Goal: Ask a question

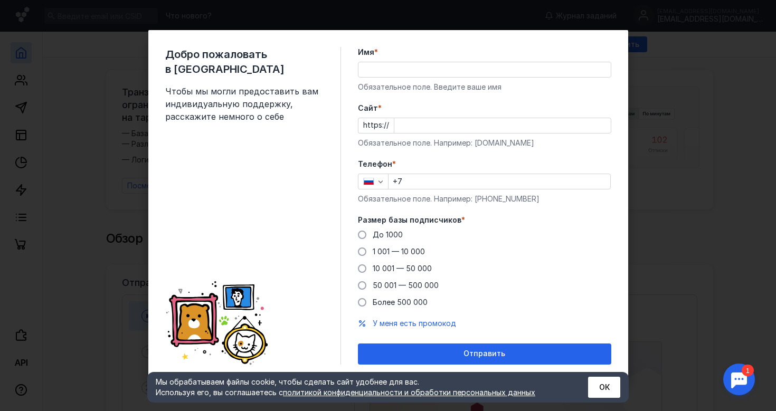
click at [372, 70] on input "Имя *" at bounding box center [485, 69] width 252 height 15
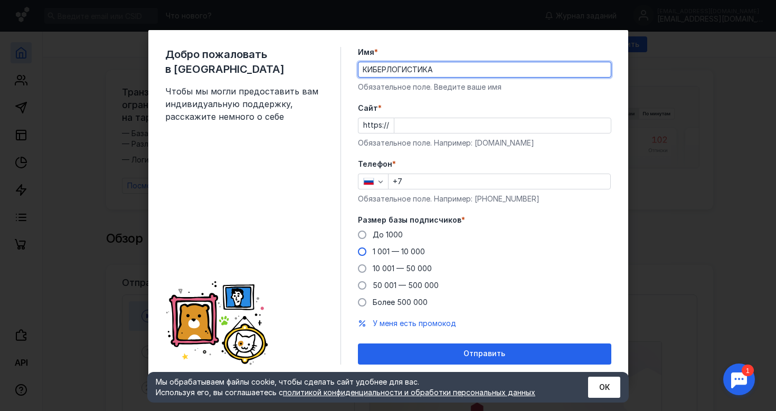
type input "КИБЕРЛОГИСТИКА"
click at [412, 251] on span "1 001 — 10 000" at bounding box center [399, 251] width 52 height 9
click at [0, 0] on input "1 001 — 10 000" at bounding box center [0, 0] width 0 height 0
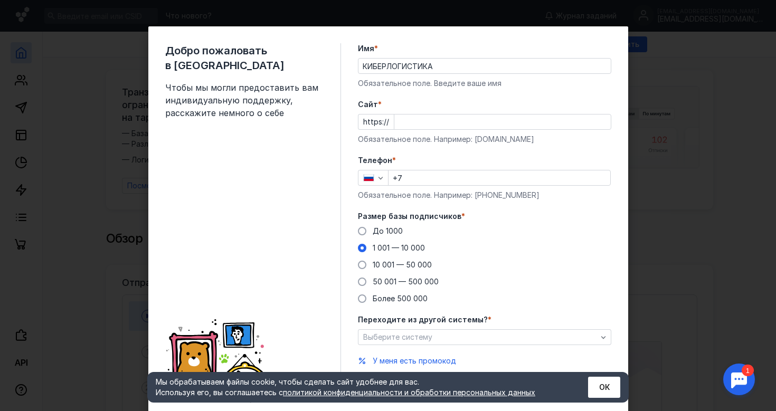
click at [416, 175] on input "+7" at bounding box center [500, 178] width 222 height 15
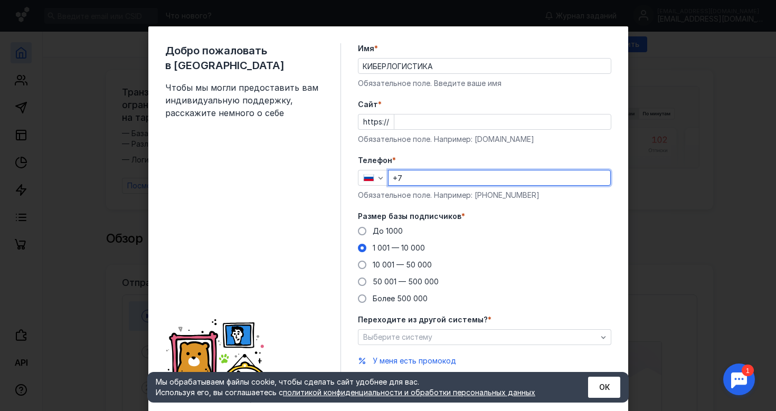
click at [416, 175] on input "+7" at bounding box center [500, 178] width 222 height 15
paste input "[PHONE_NUMBER]"
type input "[PHONE_NUMBER]"
click at [440, 117] on input "Cайт *" at bounding box center [502, 122] width 217 height 15
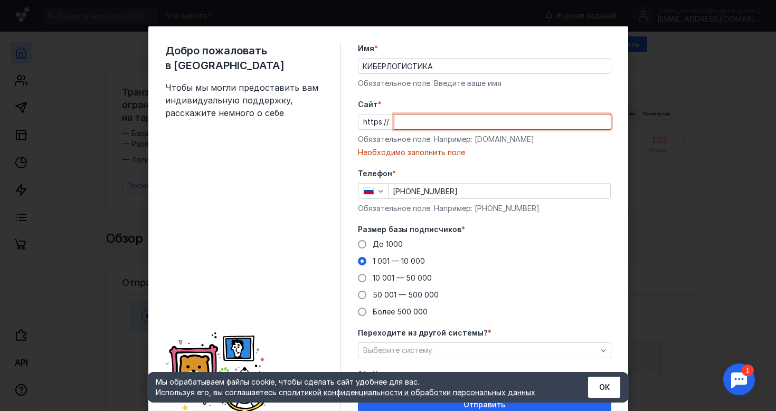
paste input "/www/[DOMAIN_NAME]"
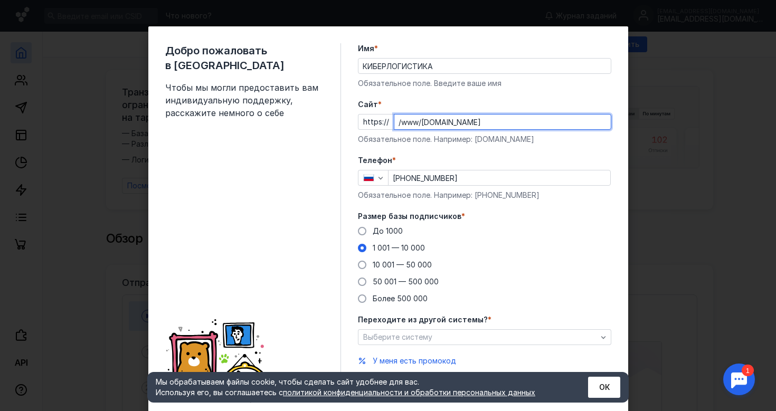
click at [421, 123] on input "/www/[DOMAIN_NAME]" at bounding box center [502, 122] width 217 height 15
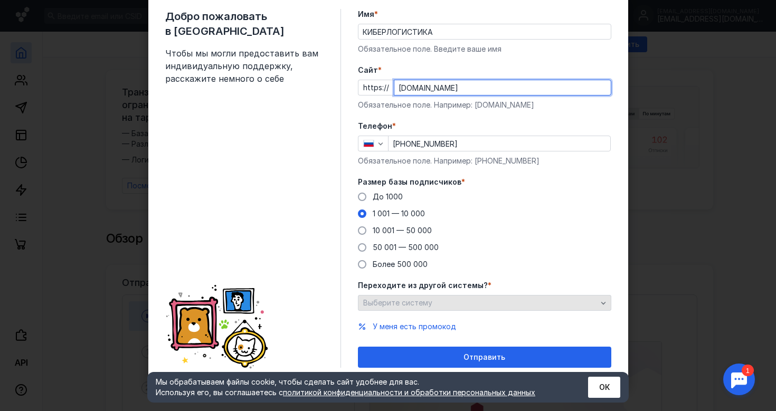
type input "[DOMAIN_NAME]"
click at [435, 298] on div "Выберите систему" at bounding box center [484, 303] width 253 height 16
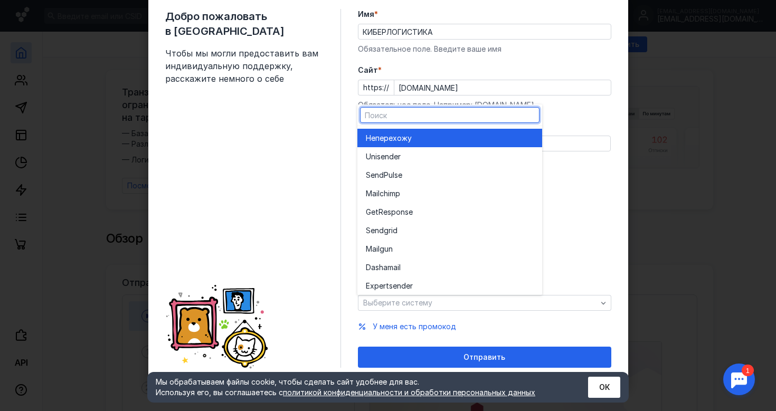
click at [460, 139] on div "Не перехожу" at bounding box center [450, 138] width 168 height 11
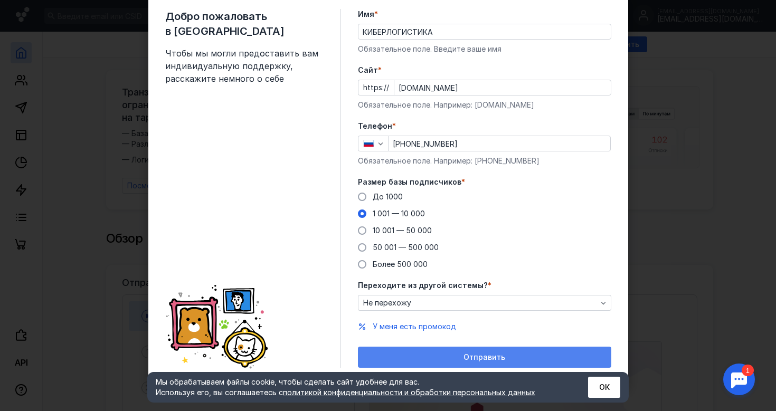
click at [459, 355] on div "Отправить" at bounding box center [484, 357] width 243 height 9
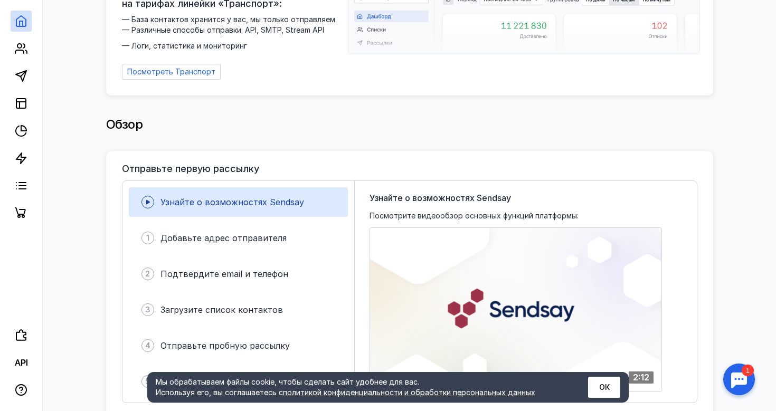
scroll to position [115, 0]
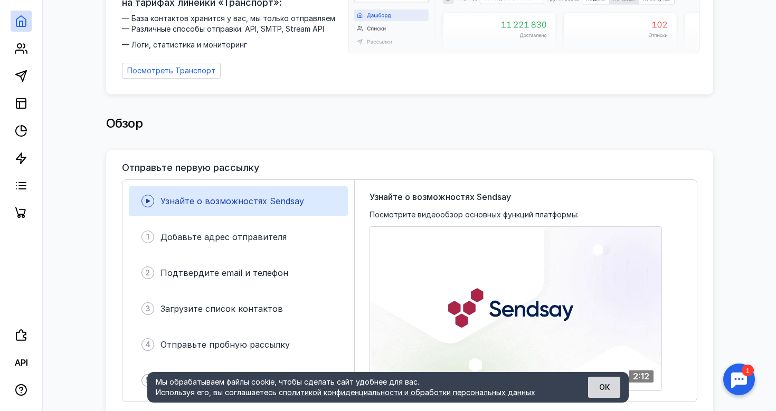
click at [596, 382] on button "ОК" at bounding box center [604, 387] width 32 height 21
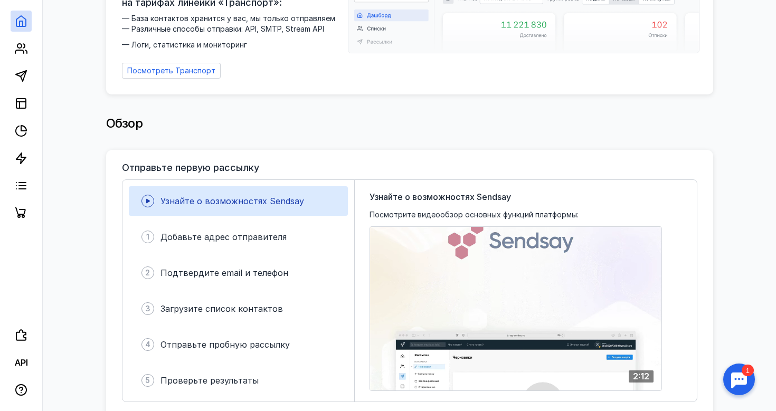
click at [730, 379] on div at bounding box center [739, 379] width 33 height 33
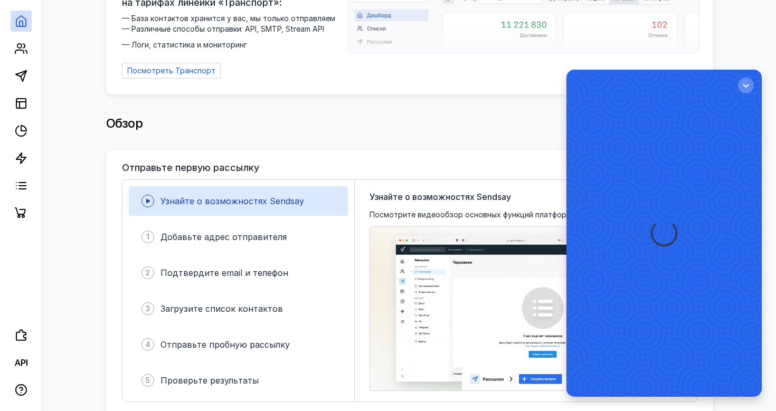
scroll to position [0, 0]
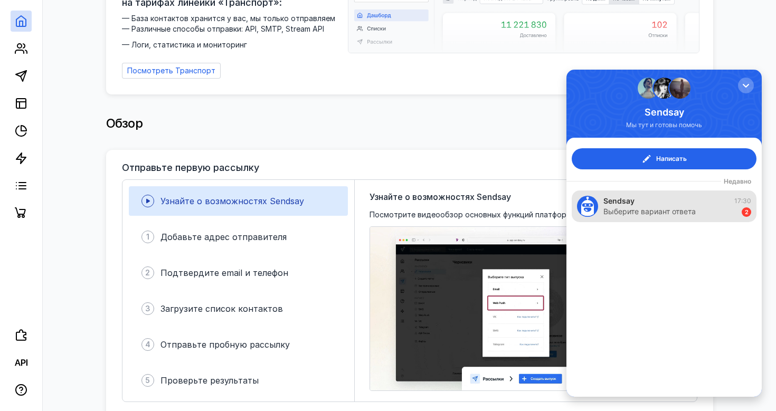
click at [678, 212] on div "Выберите вариант ответа" at bounding box center [650, 211] width 92 height 11
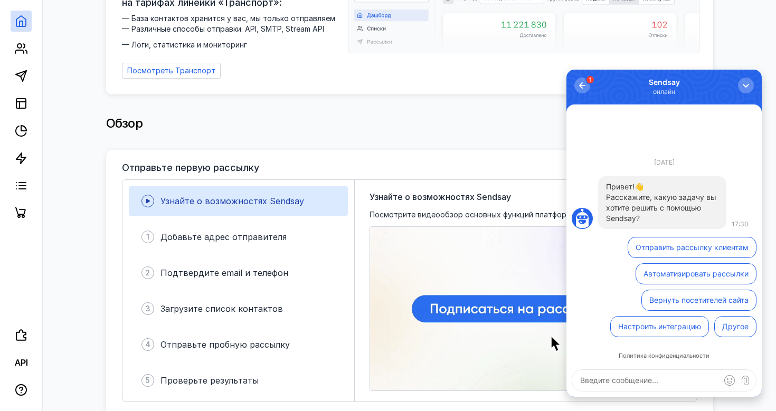
click at [643, 373] on textarea at bounding box center [664, 380] width 184 height 21
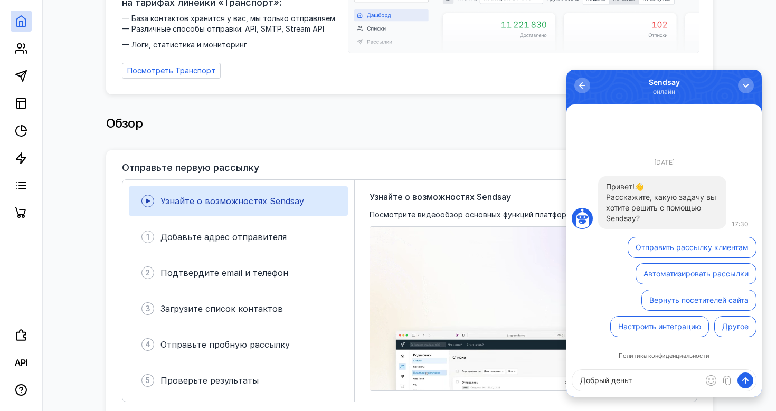
type textarea "Добрый день"
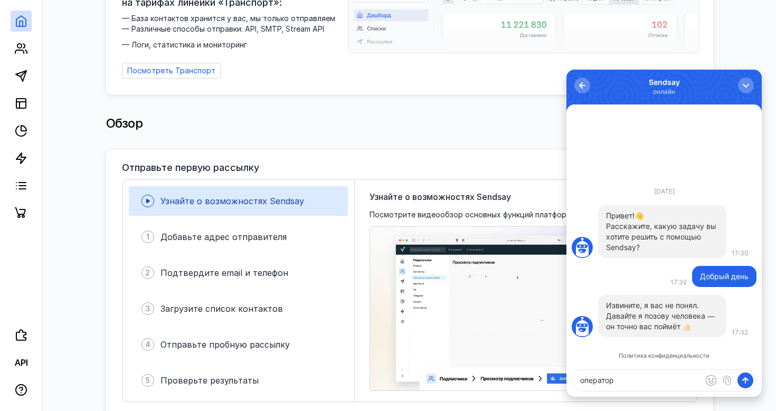
type textarea "оператор"
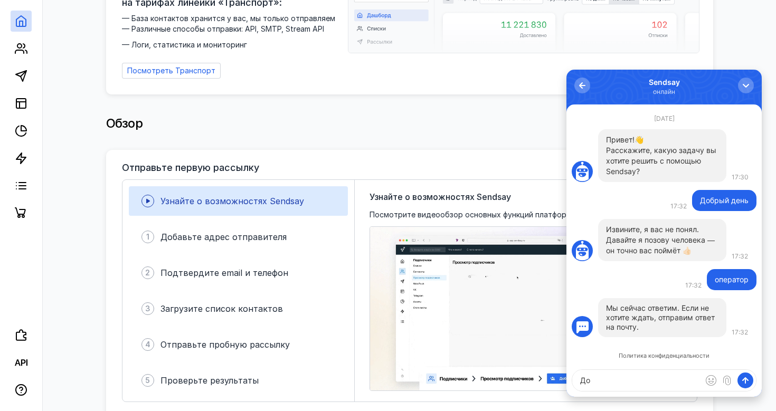
type textarea "Д"
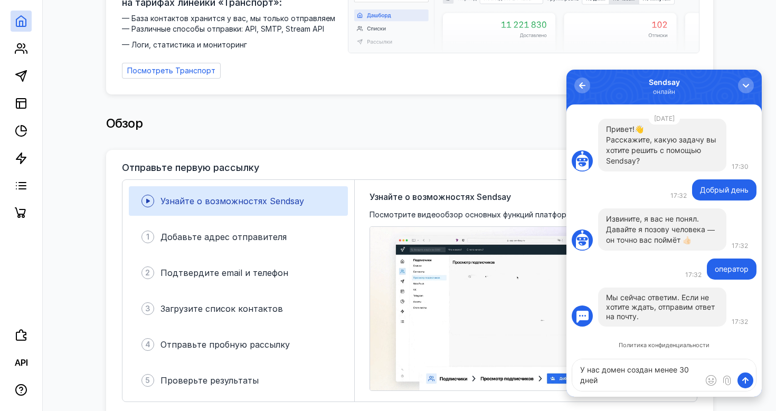
type textarea "У нас домен создан менее 30 дней"
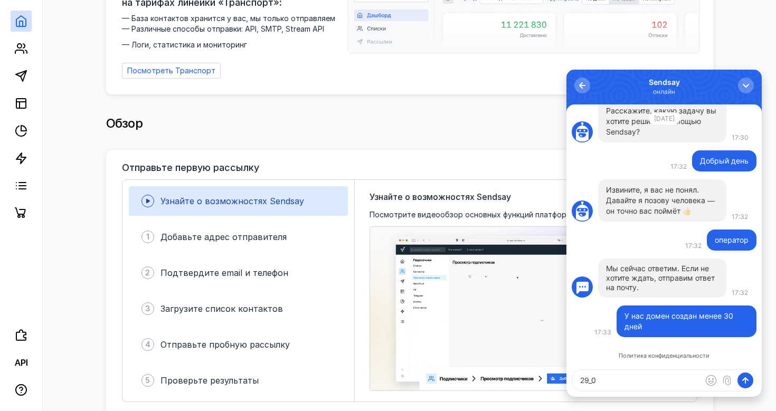
type textarea "29_09"
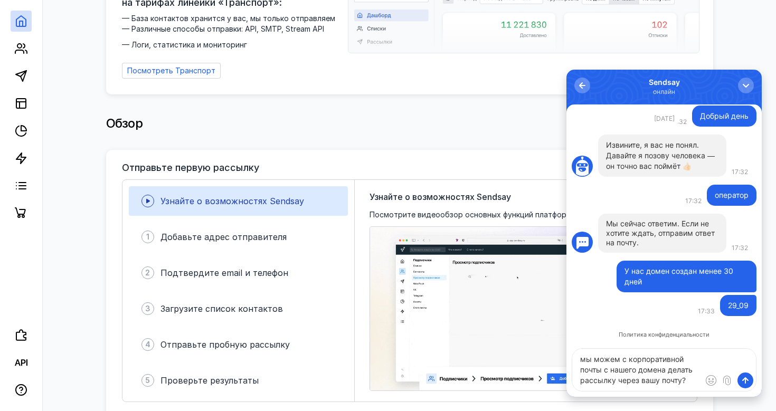
type textarea "мы можем с корпоративной почты с нашего домена делать рассылку через вашу почту?"
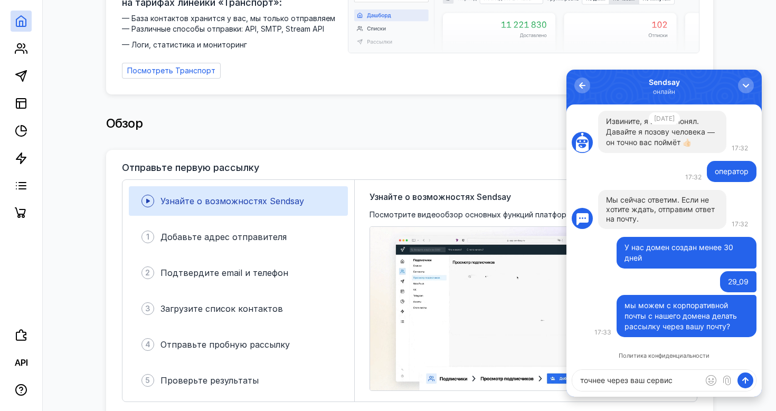
type textarea "точнее через ваш сервис"
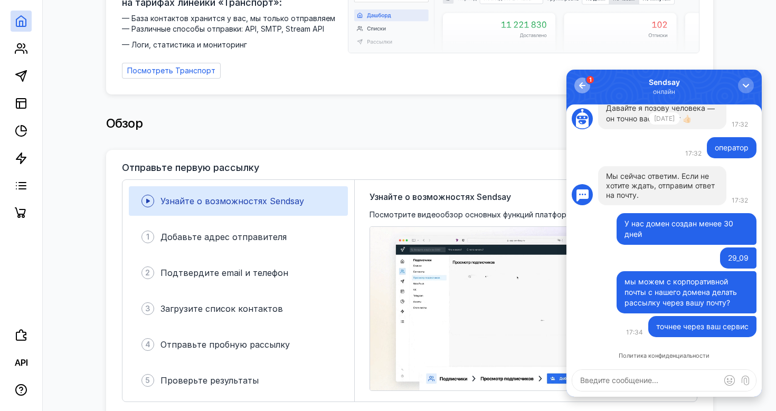
click at [586, 82] on div "button" at bounding box center [582, 85] width 11 height 11
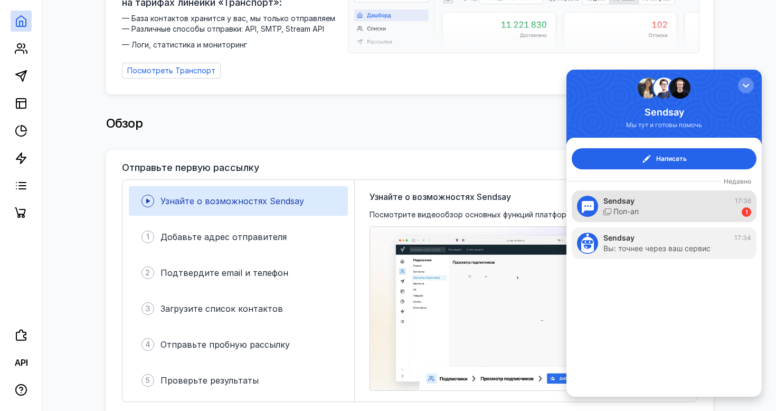
click at [659, 205] on div "Sendsay 17:36" at bounding box center [678, 201] width 148 height 11
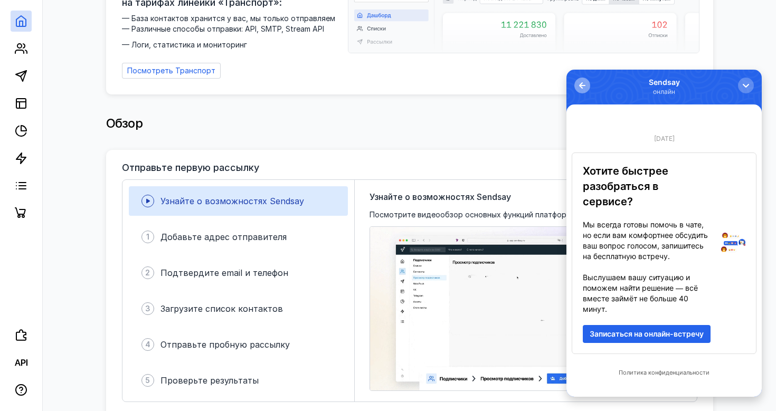
click at [588, 86] on button "0" at bounding box center [583, 86] width 16 height 16
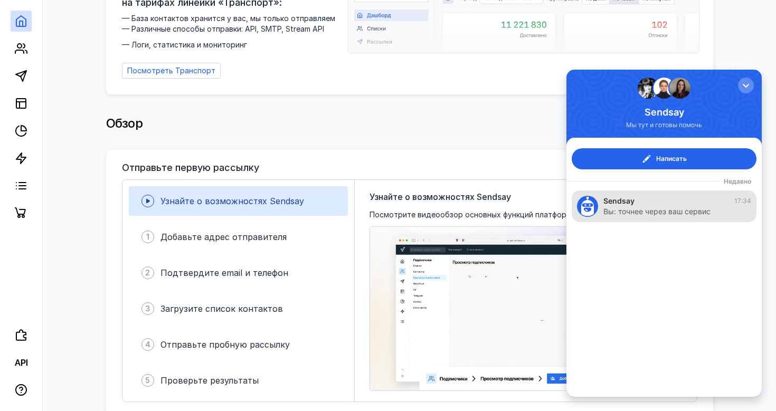
click at [648, 207] on div "Вы: точнее через ваш сервис" at bounding box center [657, 211] width 107 height 11
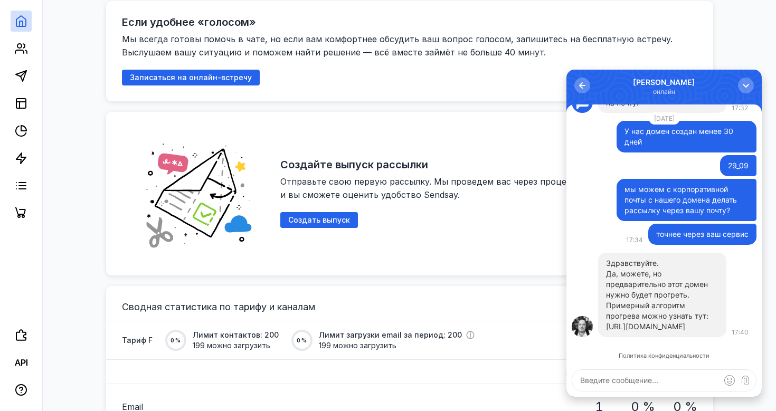
click at [662, 322] on link "[URL][DOMAIN_NAME]" at bounding box center [645, 326] width 79 height 9
click at [606, 379] on textarea at bounding box center [664, 380] width 184 height 21
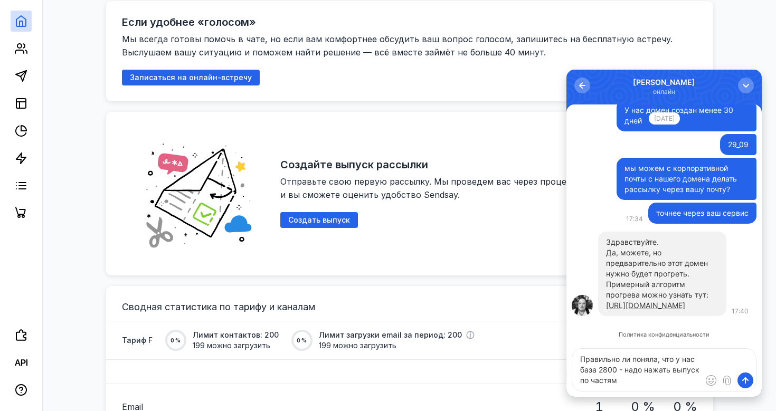
type textarea "Правильно ли поняла, что у нас база 2800 - надо нажать выпуск по частям"
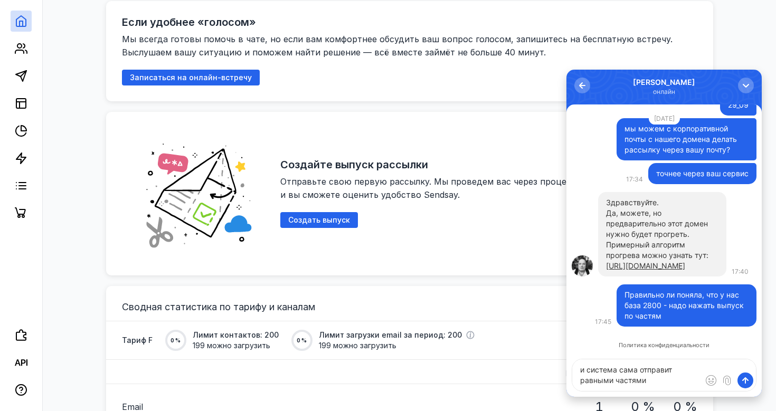
type textarea "и система сама отправит равными частями"
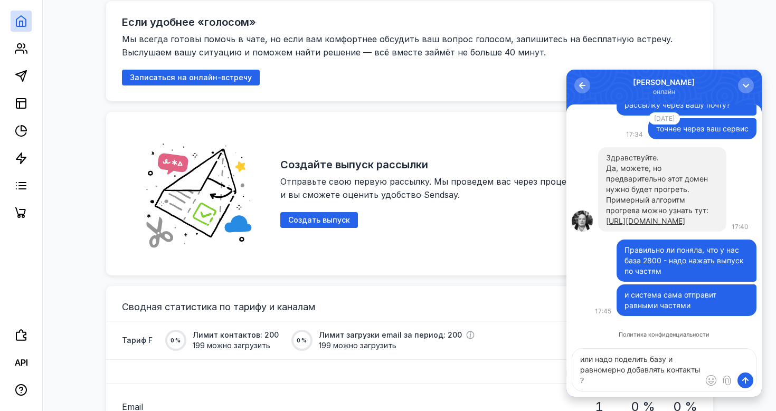
type textarea "или надо поделить базу и равномерно добавлять контакты ?"
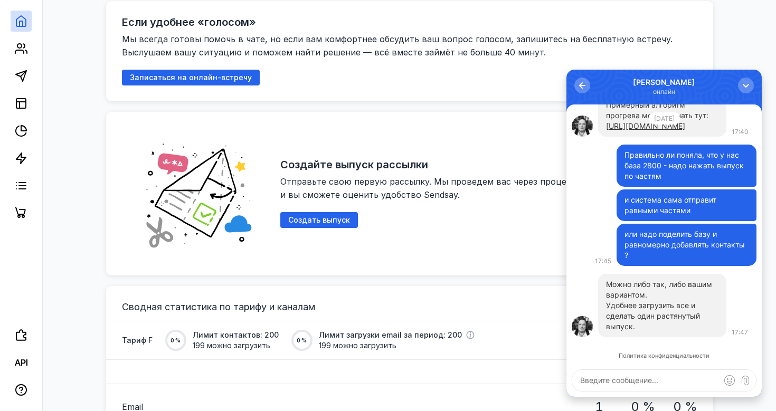
click at [596, 393] on div "Политика конфиденциальности Можно либо так, либо вашим вариантом. Удобнее загру…" at bounding box center [664, 251] width 195 height 293
click at [596, 385] on textarea at bounding box center [664, 380] width 184 height 21
type textarea "хорошо"
